Goal: Task Accomplishment & Management: Manage account settings

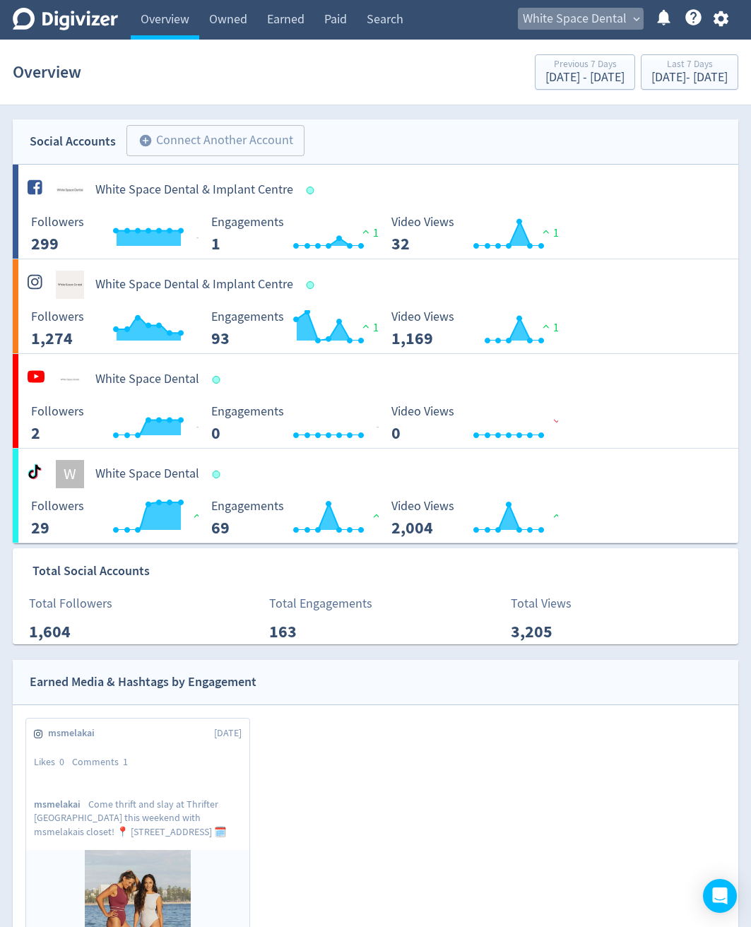
click at [575, 21] on span "White Space Dental" at bounding box center [575, 19] width 104 height 23
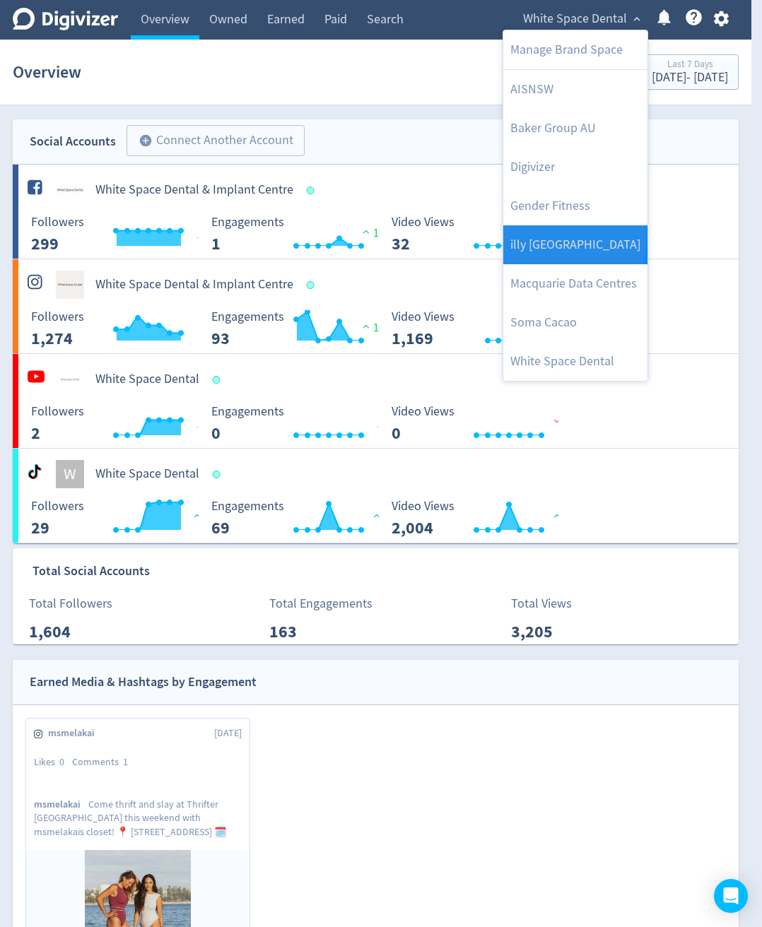
click at [546, 241] on link "illy [GEOGRAPHIC_DATA]" at bounding box center [575, 244] width 144 height 39
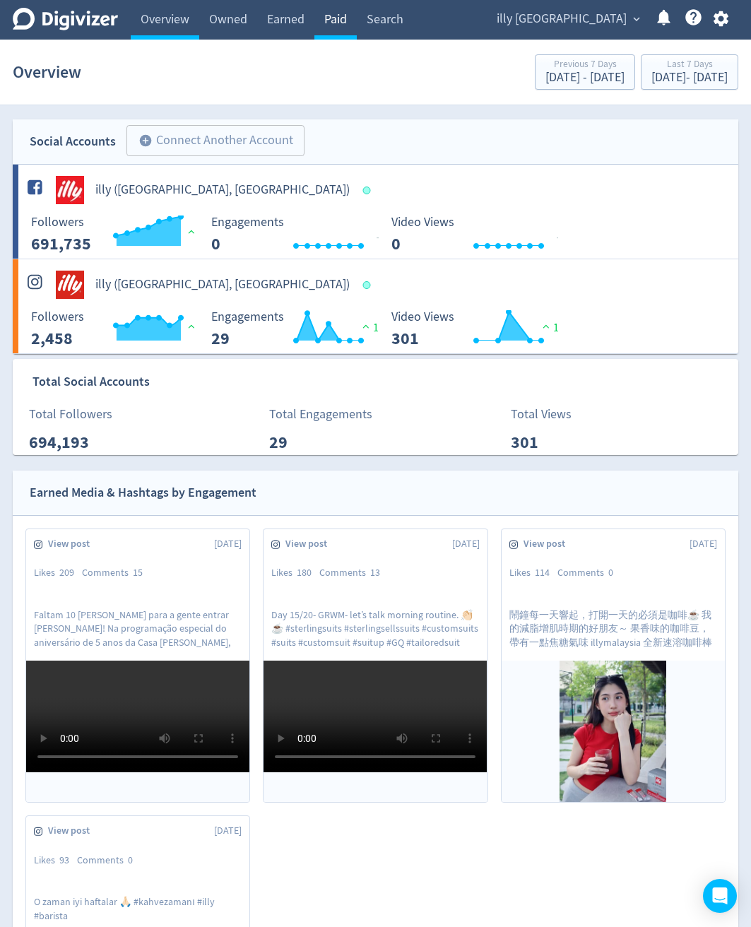
click at [331, 23] on link "Paid" at bounding box center [335, 20] width 42 height 40
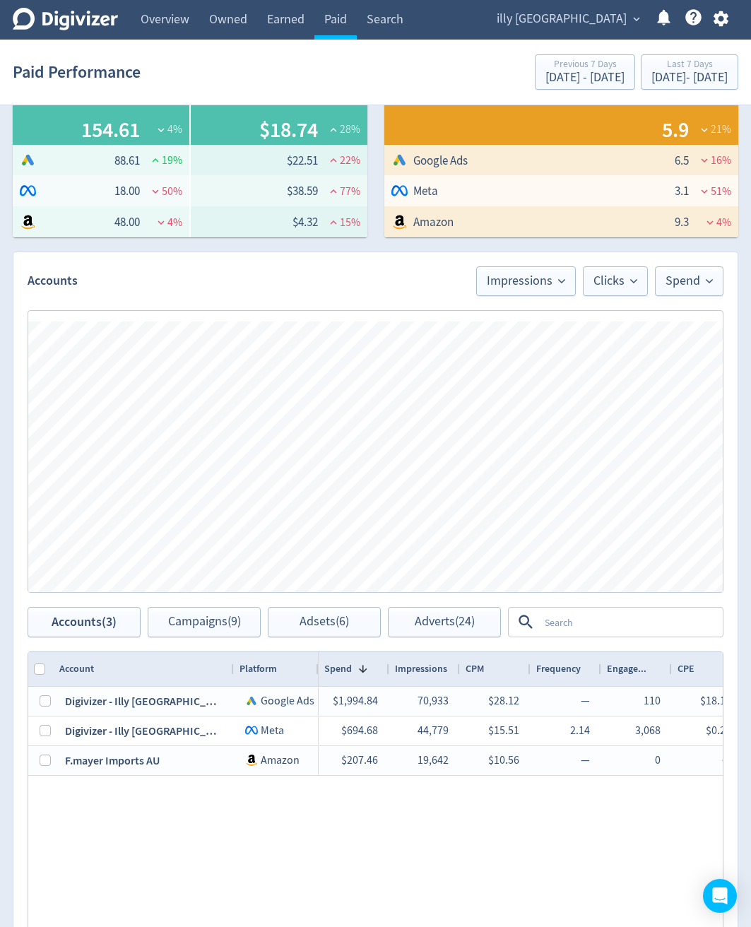
scroll to position [419, 0]
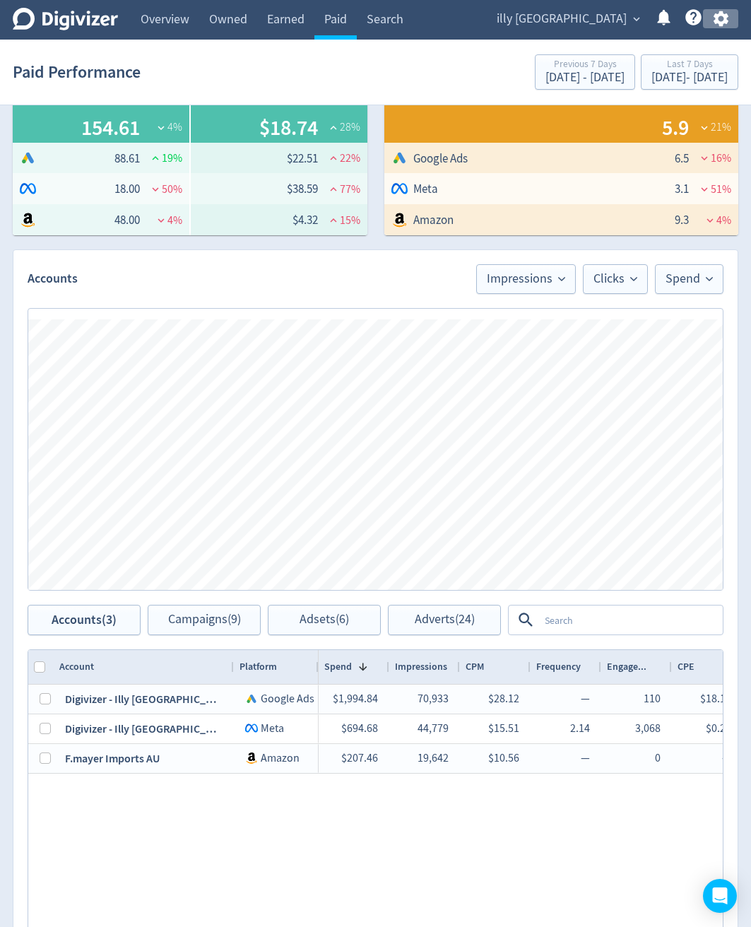
click at [713, 20] on icon "button" at bounding box center [721, 18] width 19 height 19
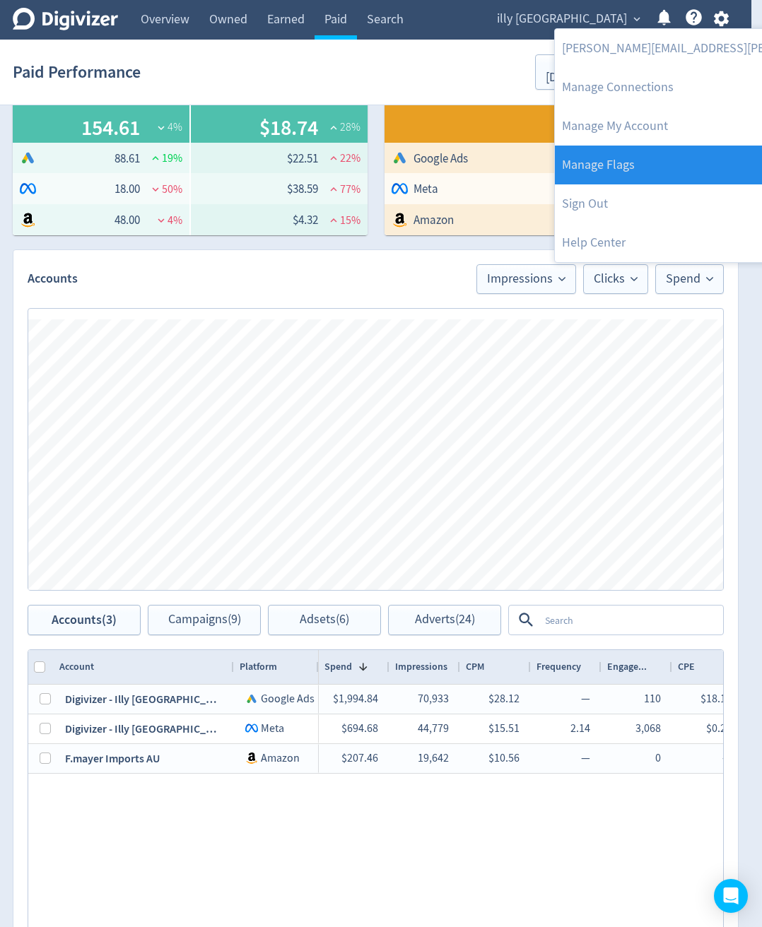
click at [661, 165] on link "Manage Flags" at bounding box center [743, 165] width 377 height 39
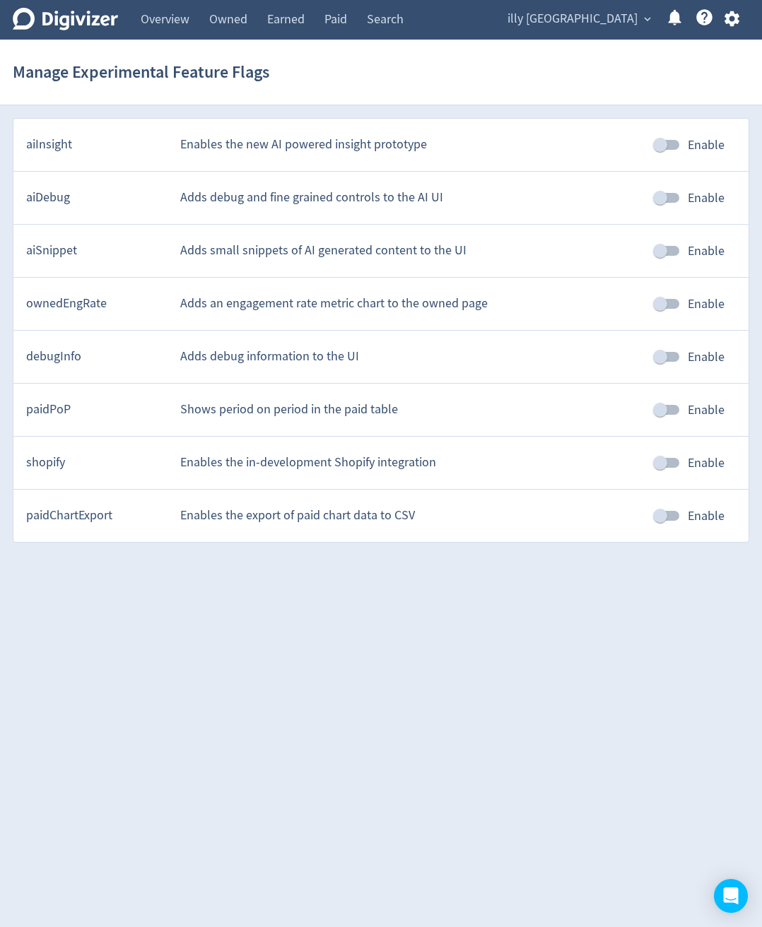
click at [663, 403] on div at bounding box center [381, 463] width 762 height 927
click at [667, 408] on div at bounding box center [381, 463] width 762 height 927
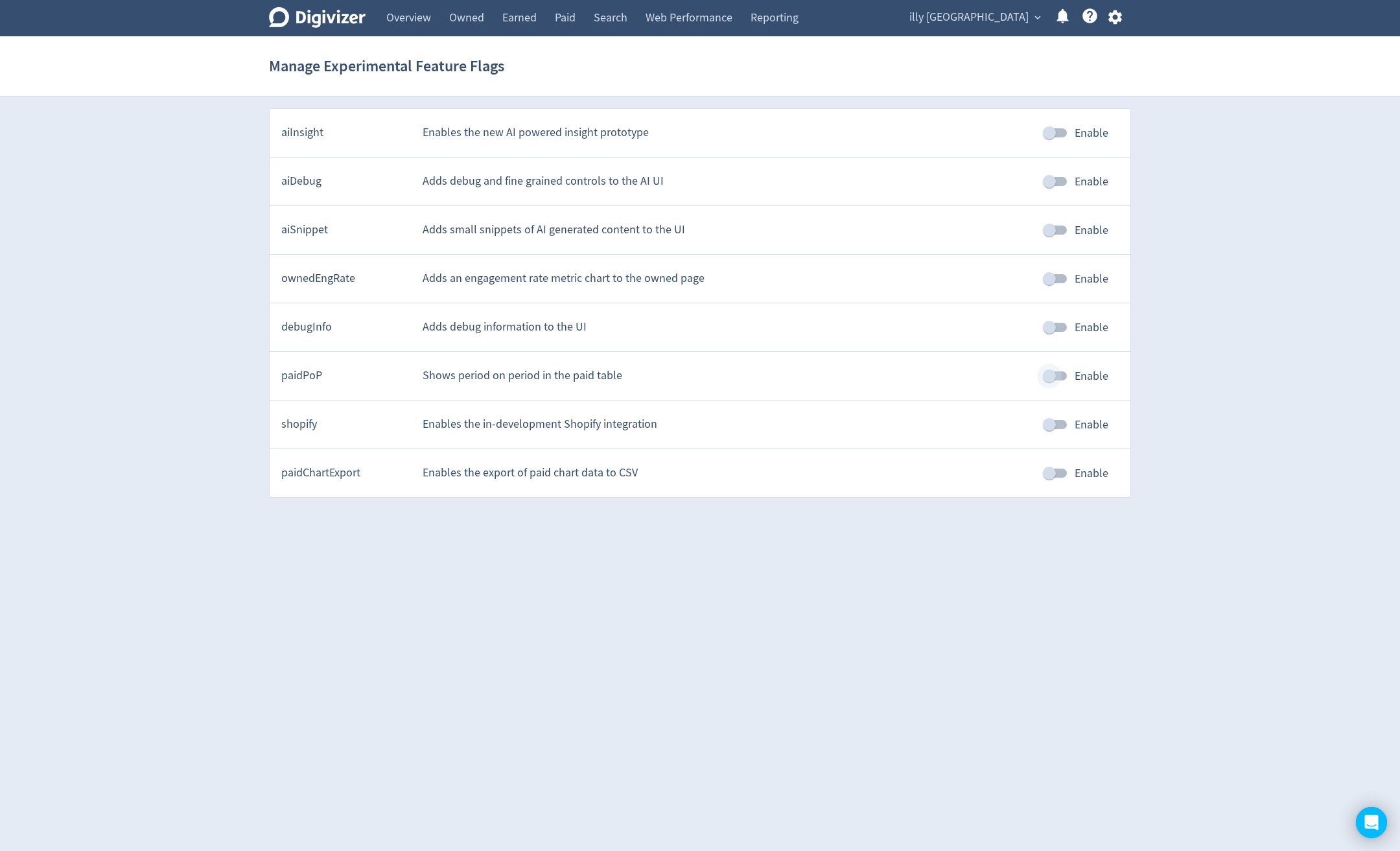
click at [1058, 374] on input "Enable" at bounding box center [1050, 375] width 74 height 25
drag, startPoint x: 0, startPoint y: 0, endPoint x: 1058, endPoint y: 374, distance: 1122.2
click at [1058, 374] on input "Enable" at bounding box center [1062, 375] width 74 height 25
click at [1058, 374] on input "Enable" at bounding box center [1050, 375] width 74 height 25
checkbox input "true"
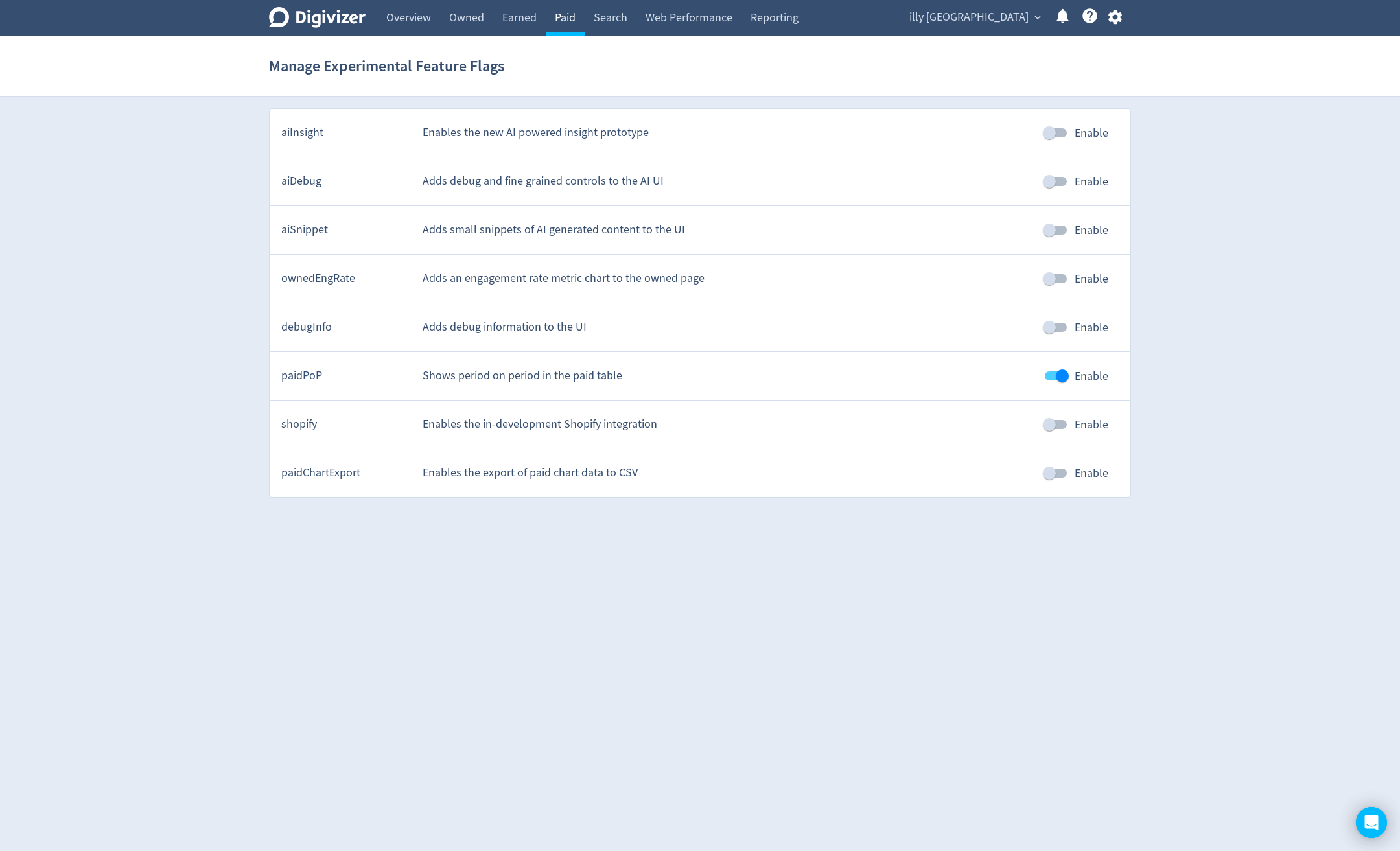
click at [567, 17] on link "Paid" at bounding box center [565, 18] width 39 height 37
